Goal: Task Accomplishment & Management: Use online tool/utility

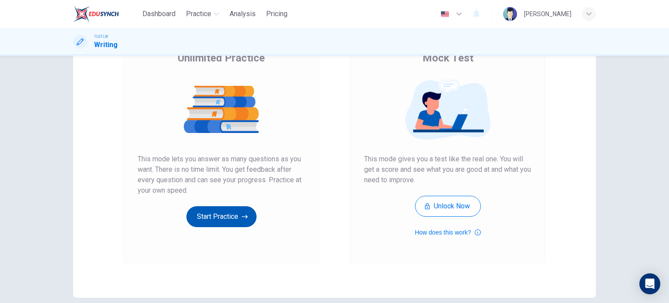
click at [222, 211] on button "Start Practice" at bounding box center [221, 216] width 70 height 21
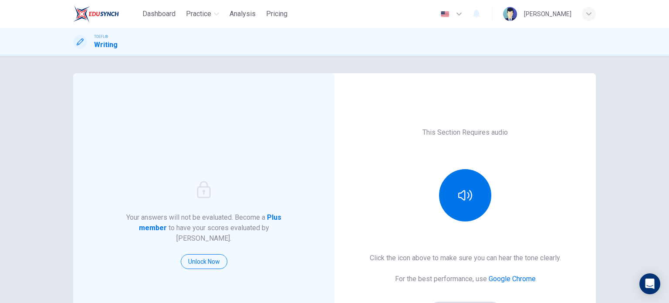
click at [610, 139] on div "Your answers will not be evaluated. Become a Plus member to have your scores ev…" at bounding box center [334, 179] width 669 height 247
click at [464, 177] on button "button" at bounding box center [465, 195] width 52 height 52
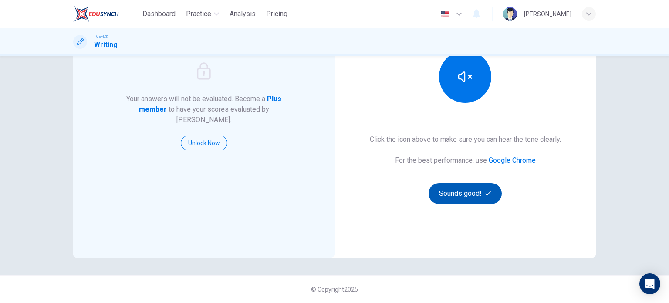
click at [455, 198] on button "Sounds good!" at bounding box center [465, 193] width 73 height 21
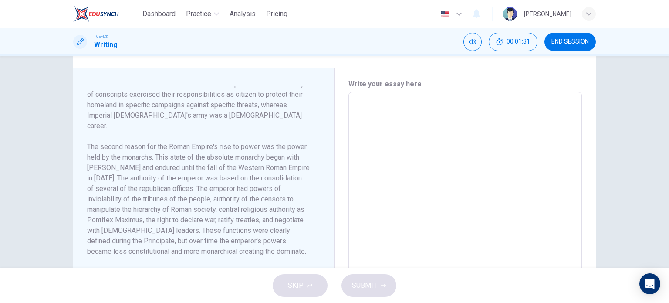
scroll to position [217, 0]
click at [231, 170] on h6 "The second reason for the Roman Empire's rise to power was the power held by th…" at bounding box center [198, 198] width 223 height 115
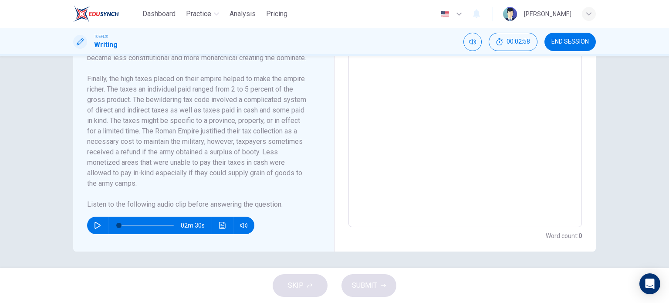
scroll to position [286, 0]
click at [95, 228] on button "button" at bounding box center [98, 224] width 14 height 17
type input "0"
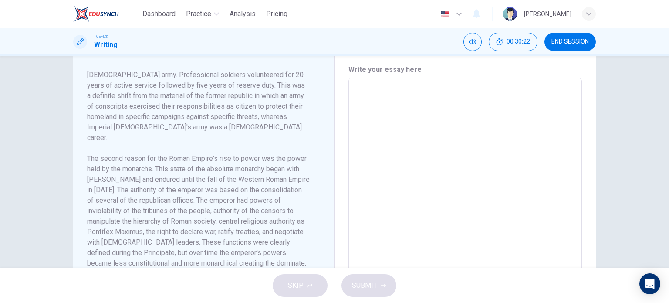
scroll to position [244, 0]
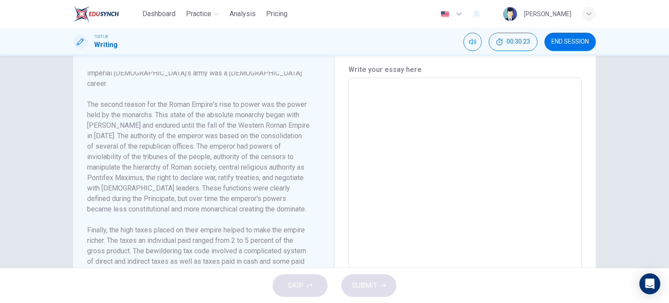
click at [398, 151] on textarea at bounding box center [465, 202] width 221 height 234
type textarea "s"
type textarea "x"
type textarea "ss"
type textarea "x"
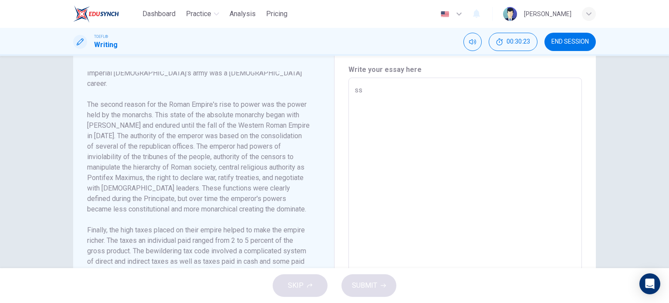
type textarea "sss"
type textarea "x"
type textarea "sss"
click at [372, 288] on span "SUBMIT" at bounding box center [364, 285] width 25 height 12
type textarea "x"
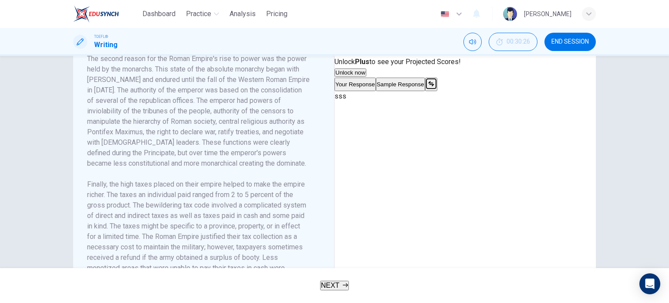
scroll to position [194, 0]
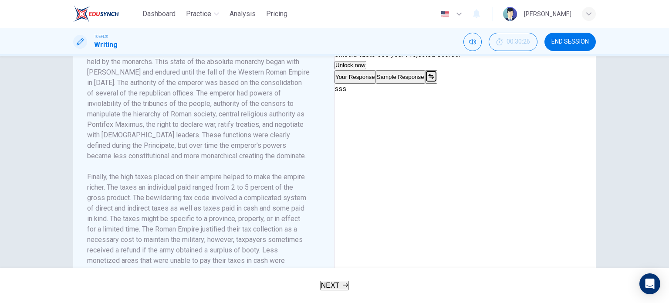
click at [331, 289] on span "NEXT" at bounding box center [330, 284] width 19 height 7
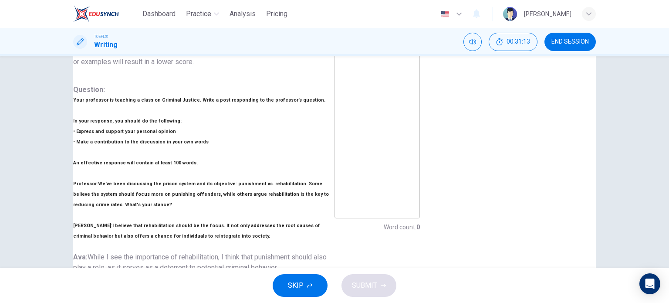
scroll to position [174, 0]
